Goal: Transaction & Acquisition: Purchase product/service

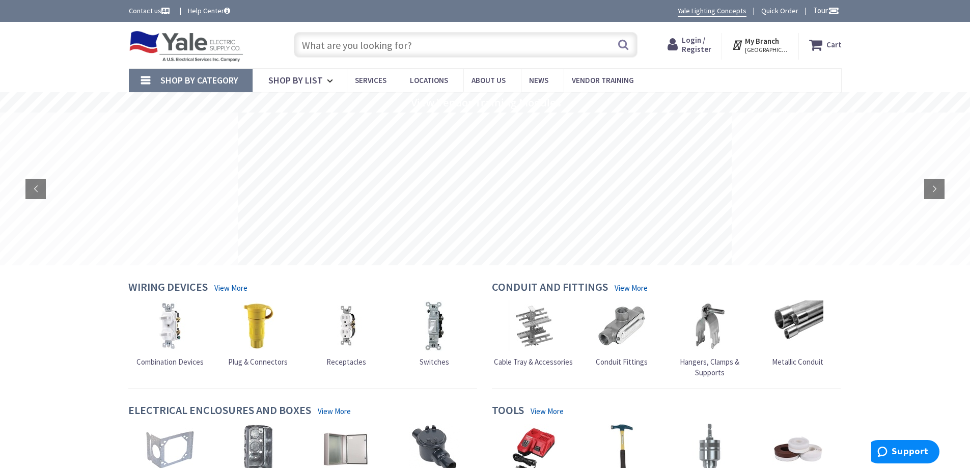
click at [408, 45] on input "text" at bounding box center [466, 44] width 344 height 25
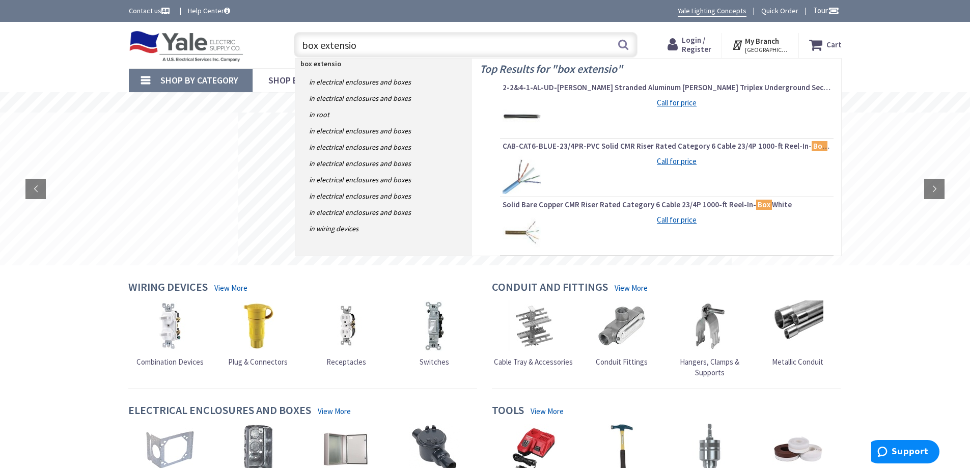
type input "box extension"
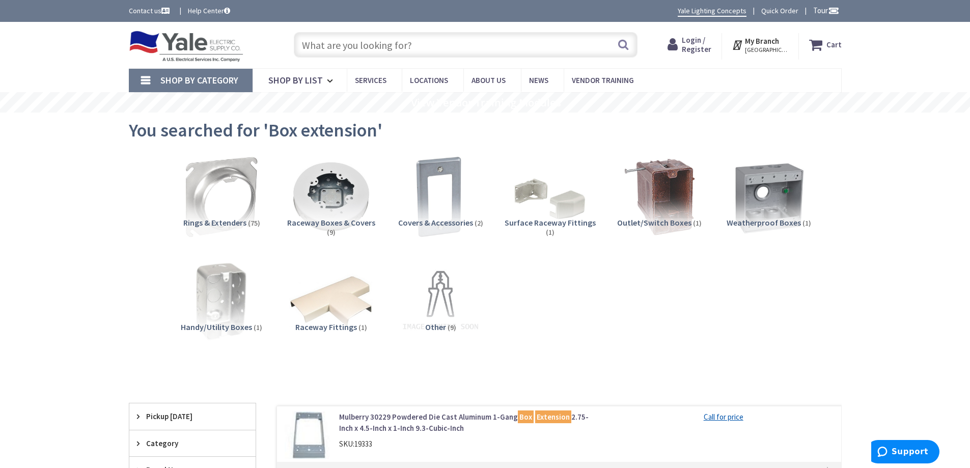
click at [687, 44] on span "Login / Register" at bounding box center [697, 44] width 30 height 19
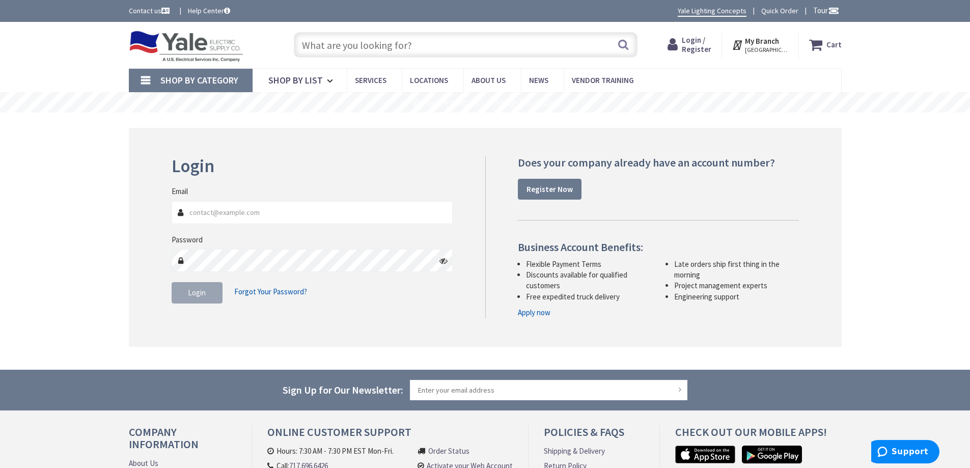
type input "[EMAIL_ADDRESS][DOMAIN_NAME]"
click at [209, 292] on button "Login" at bounding box center [197, 292] width 51 height 21
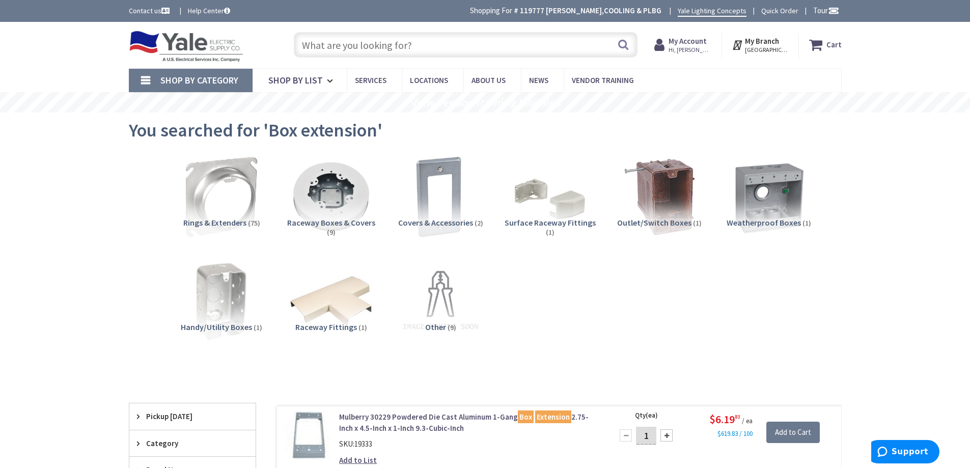
click at [420, 43] on input "text" at bounding box center [466, 44] width 344 height 25
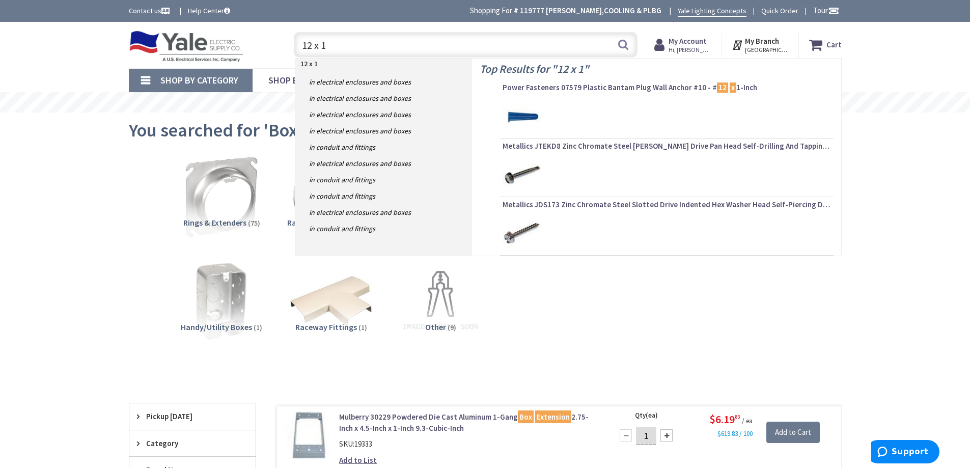
type input "12 x 12"
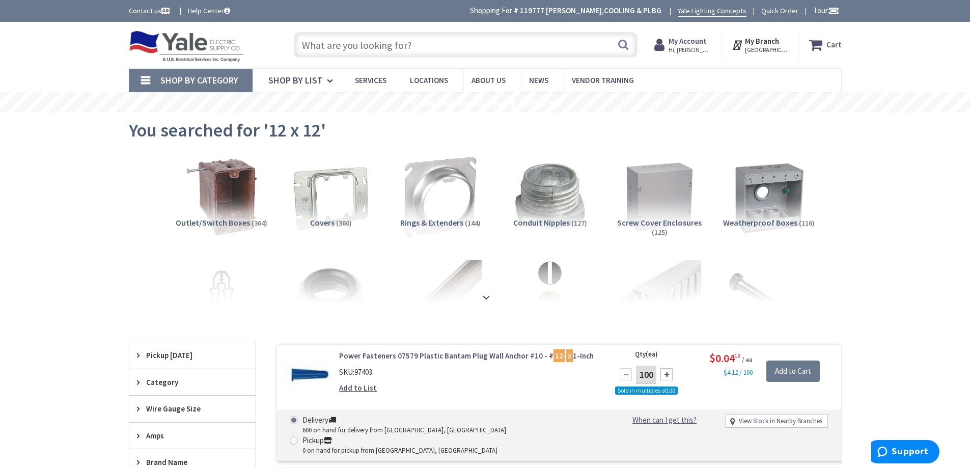
click at [404, 48] on input "text" at bounding box center [466, 44] width 344 height 25
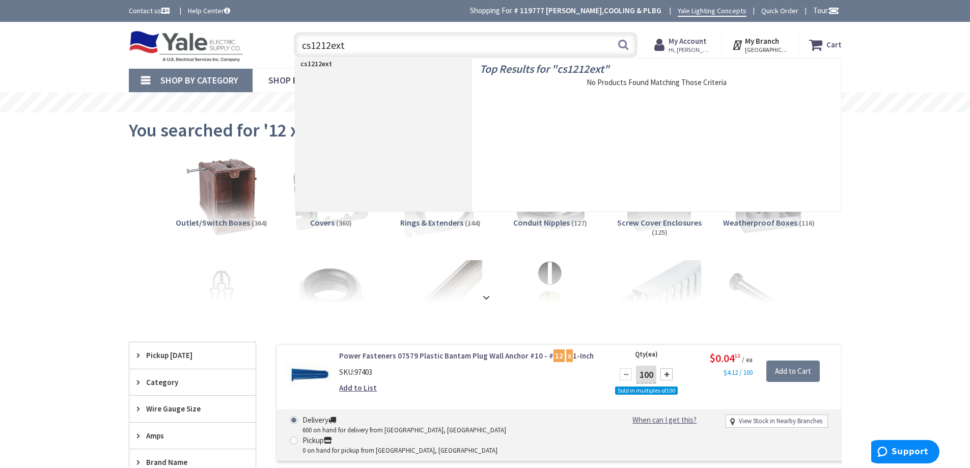
type input "cs1212ext6"
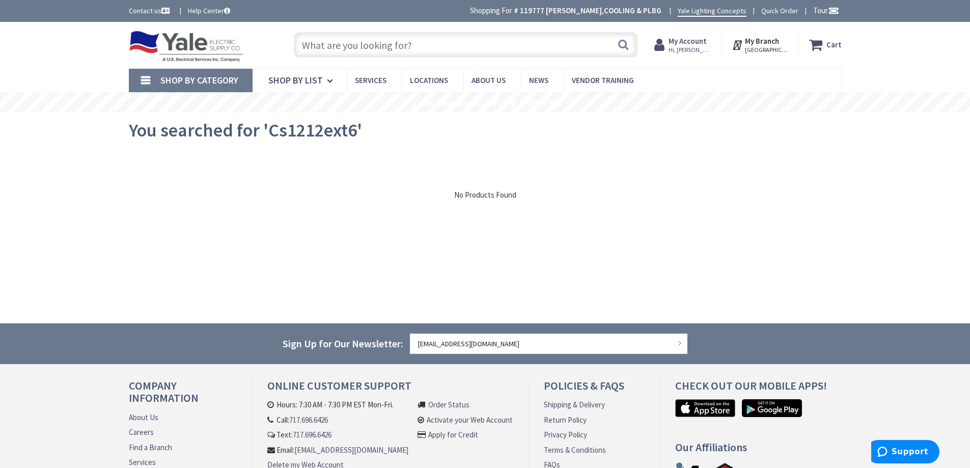
click at [402, 41] on input "text" at bounding box center [466, 44] width 344 height 25
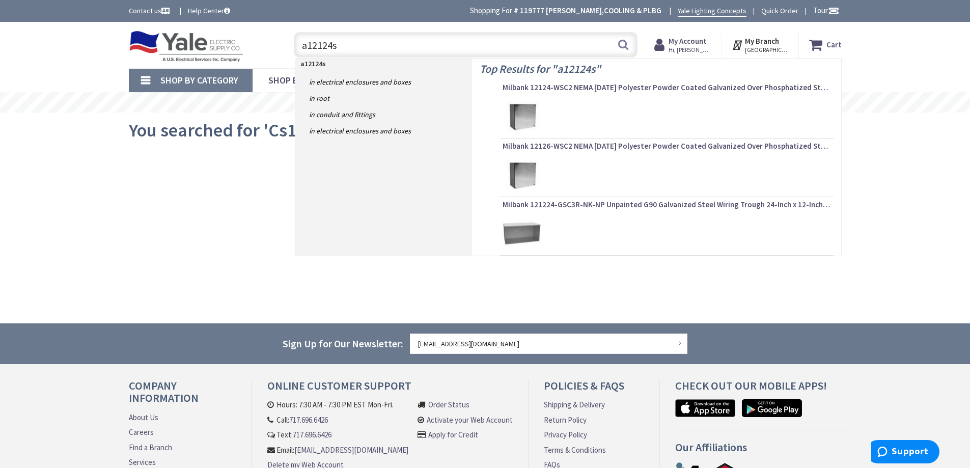
type input "a12124su"
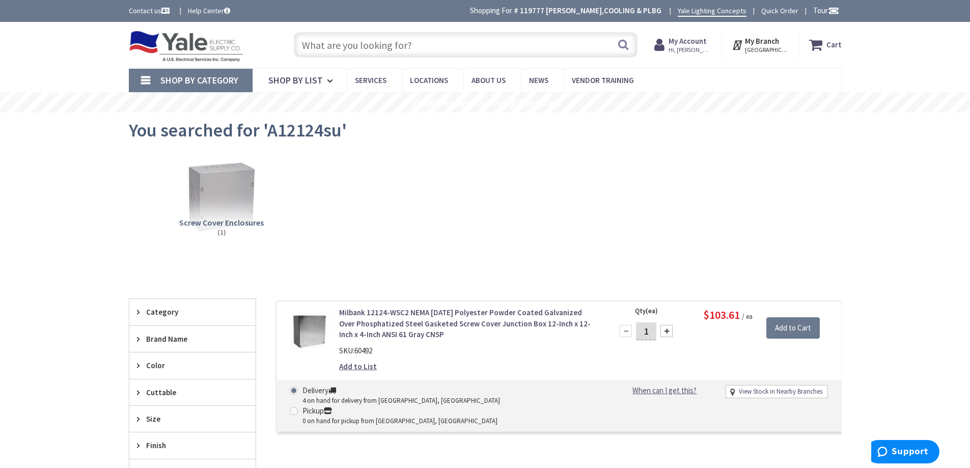
click at [424, 318] on link "Milbank 12124-WSC2 NEMA [DATE] Polyester Powder Coated Galvanized Over Phosphat…" at bounding box center [468, 323] width 259 height 33
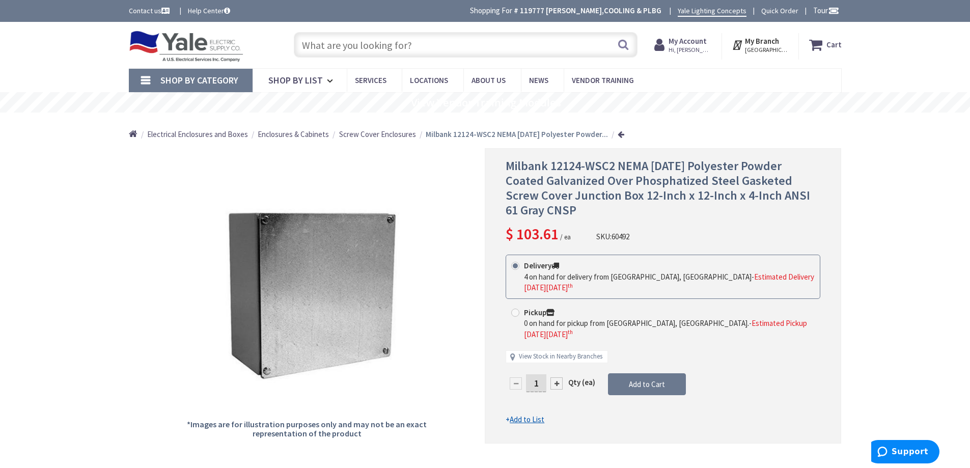
click at [396, 40] on input "text" at bounding box center [466, 44] width 344 height 25
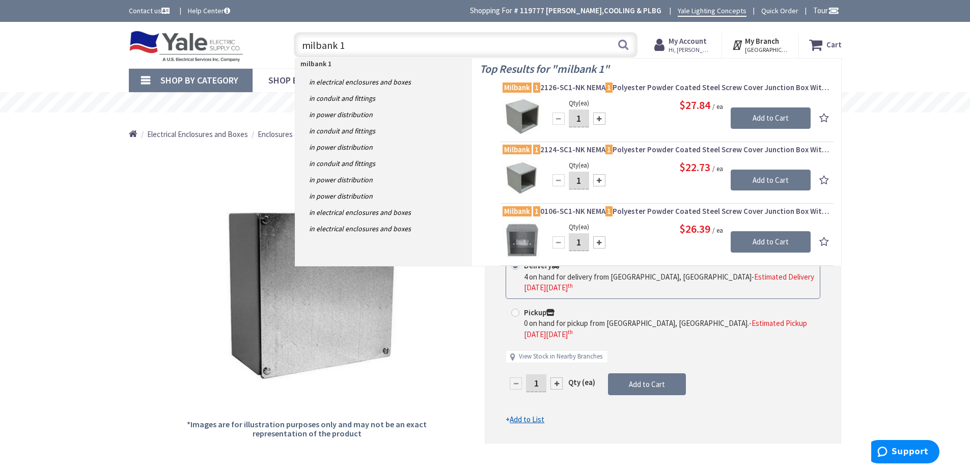
type input "milbank 12"
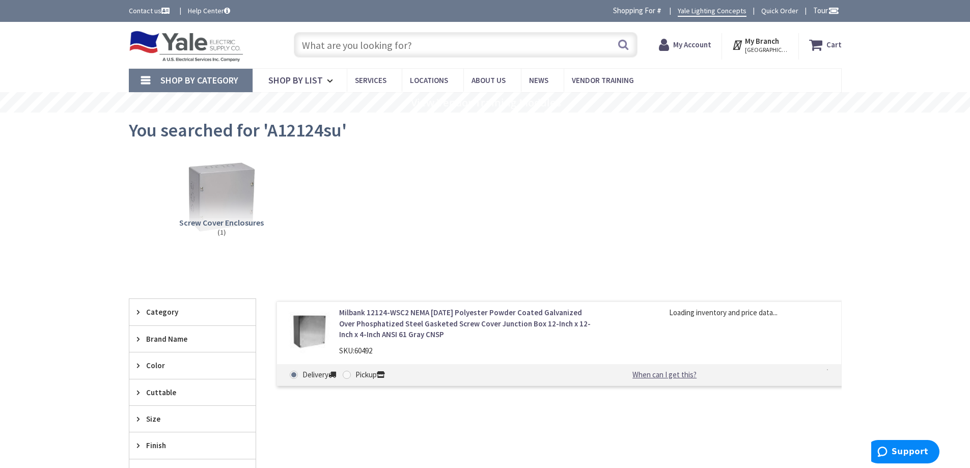
scroll to position [280, 0]
